Goal: Information Seeking & Learning: Learn about a topic

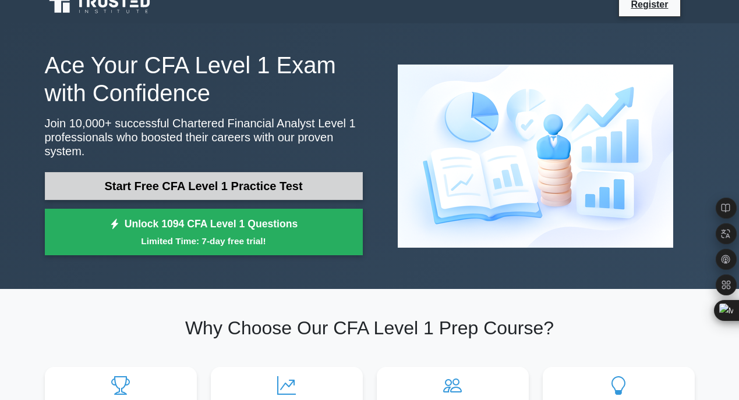
click at [262, 185] on link "Start Free CFA Level 1 Practice Test" at bounding box center [204, 186] width 318 height 28
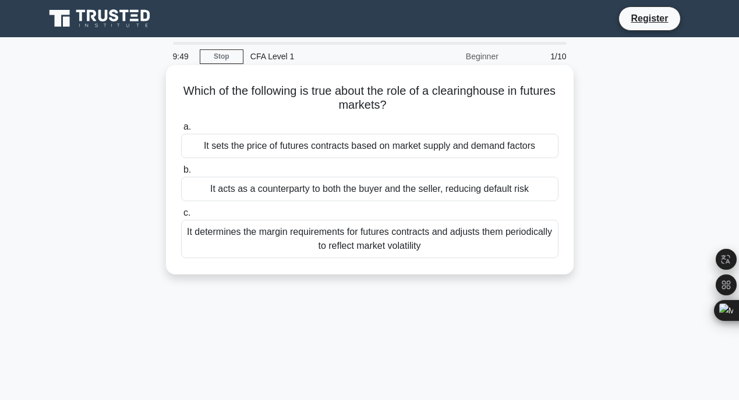
click at [368, 105] on h5 "Which of the following is true about the role of a clearinghouse in futures mar…" at bounding box center [369, 98] width 379 height 29
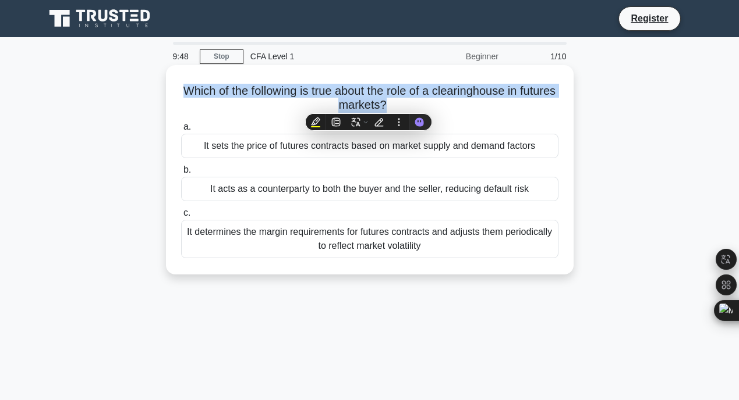
click at [368, 105] on h5 "Which of the following is true about the role of a clearinghouse in futures mar…" at bounding box center [369, 98] width 379 height 29
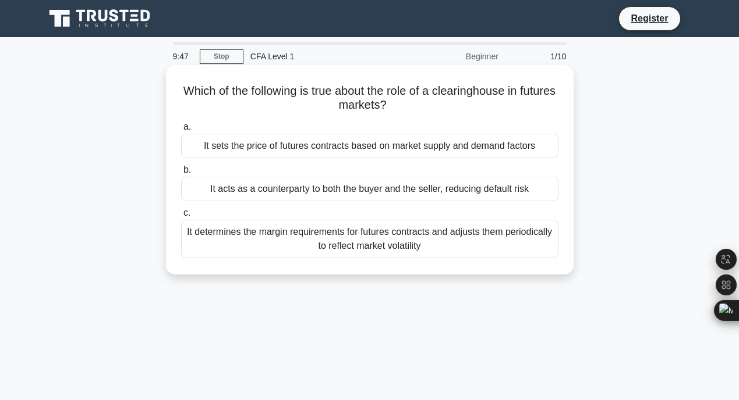
click at [368, 105] on h5 "Which of the following is true about the role of a clearinghouse in futures mar…" at bounding box center [369, 98] width 379 height 29
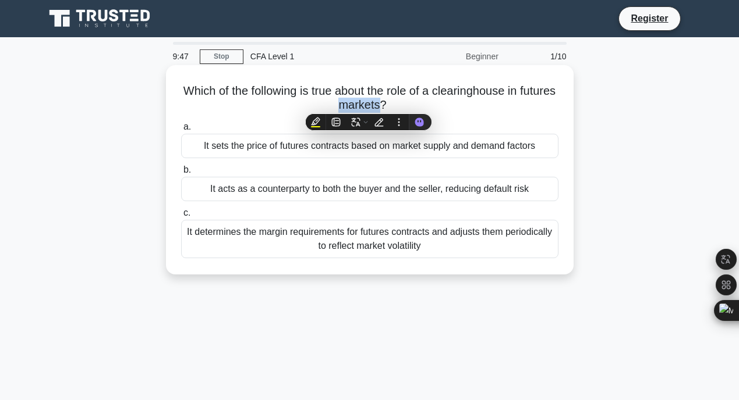
click at [368, 105] on h5 "Which of the following is true about the role of a clearinghouse in futures mar…" at bounding box center [369, 98] width 379 height 29
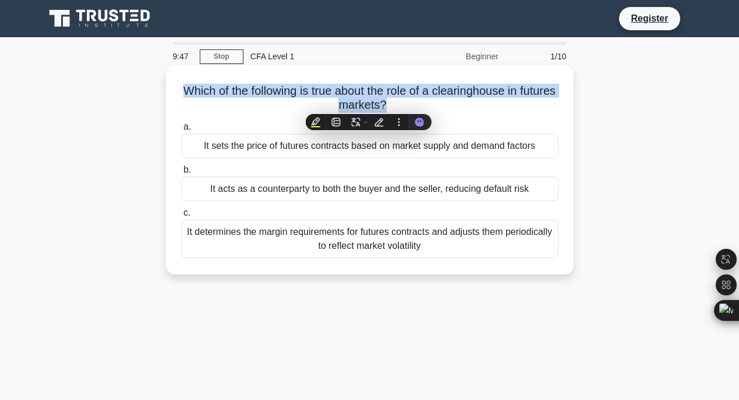
click at [368, 105] on h5 "Which of the following is true about the role of a clearinghouse in futures mar…" at bounding box center [369, 98] width 379 height 29
click at [394, 101] on icon at bounding box center [390, 105] width 10 height 14
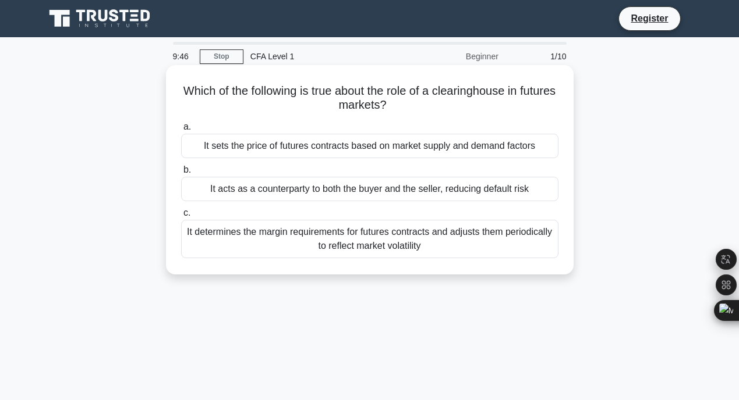
click at [394, 101] on icon ".spinner_0XTQ{transform-origin:center;animation:spinner_y6GP .75s linear infini…" at bounding box center [393, 106] width 14 height 14
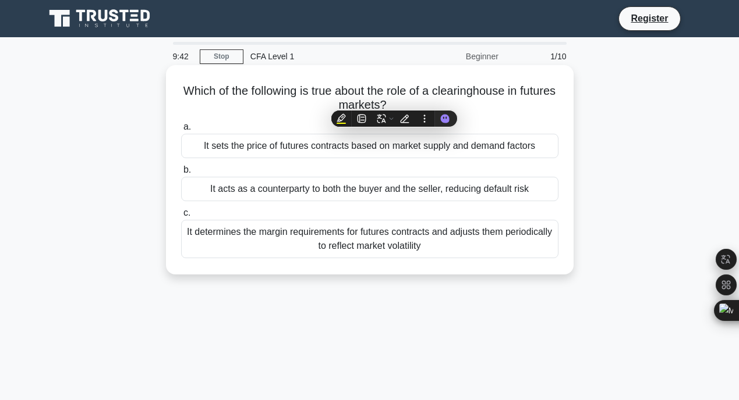
click at [361, 233] on div "It determines the margin requirements for futures contracts and adjusts them pe…" at bounding box center [369, 239] width 377 height 38
click at [181, 217] on input "c. It determines the margin requirements for futures contracts and adjusts them…" at bounding box center [181, 214] width 0 height 8
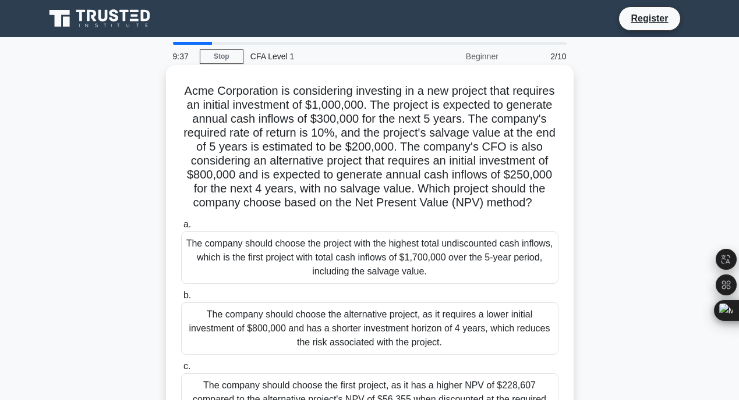
click at [380, 171] on h5 "Acme Corporation is considering investing in a new project that requires an ini…" at bounding box center [369, 147] width 379 height 127
